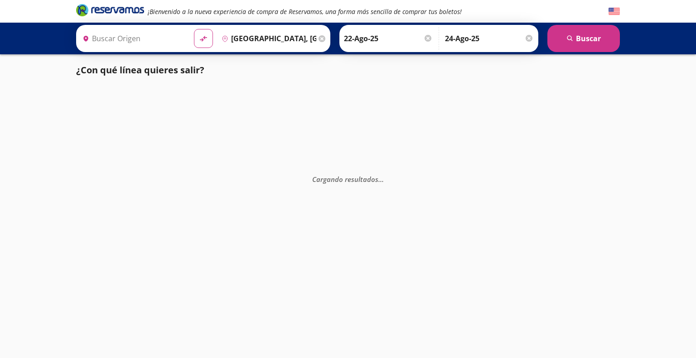
type input "[GEOGRAPHIC_DATA], [GEOGRAPHIC_DATA]"
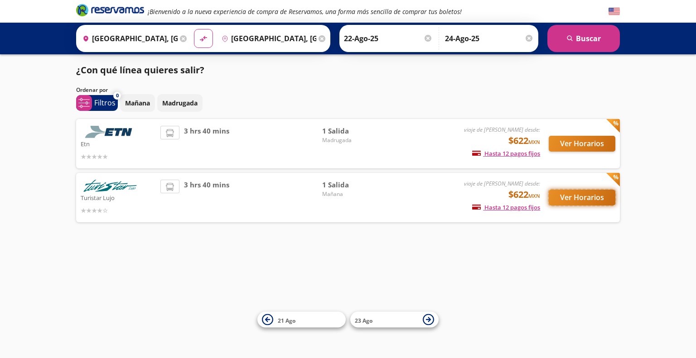
click at [570, 201] on button "Ver Horarios" at bounding box center [582, 198] width 67 height 16
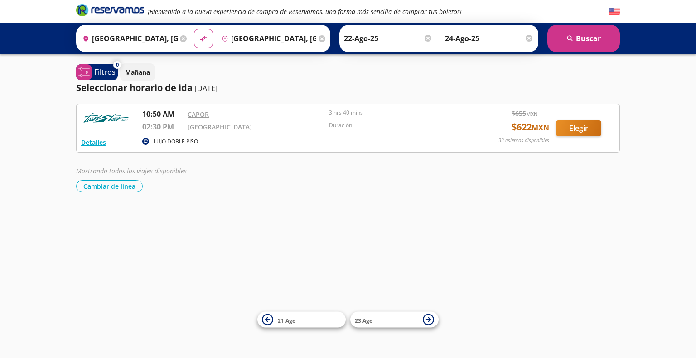
click at [113, 193] on div "¡Bienvenido a la nueva experiencia de compra de Reservamos, una forma más senci…" at bounding box center [348, 179] width 696 height 358
click at [109, 190] on button "Cambiar de línea" at bounding box center [109, 186] width 67 height 12
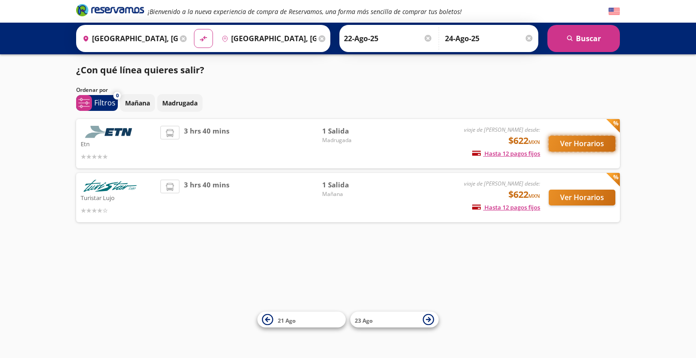
click at [598, 142] on button "Ver Horarios" at bounding box center [582, 144] width 67 height 16
